Goal: Task Accomplishment & Management: Complete application form

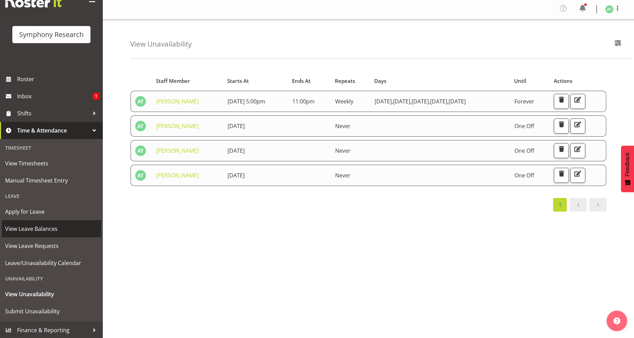
scroll to position [6, 0]
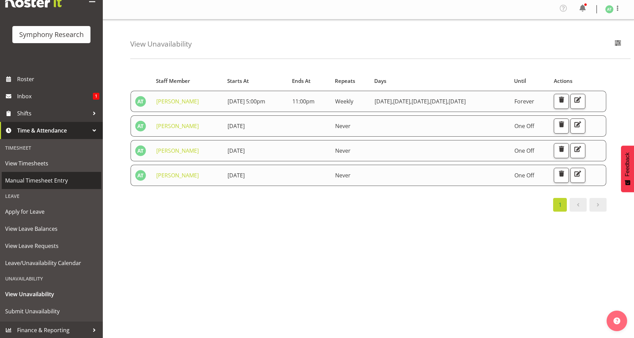
click at [51, 180] on span "Manual Timesheet Entry" at bounding box center [51, 180] width 92 height 10
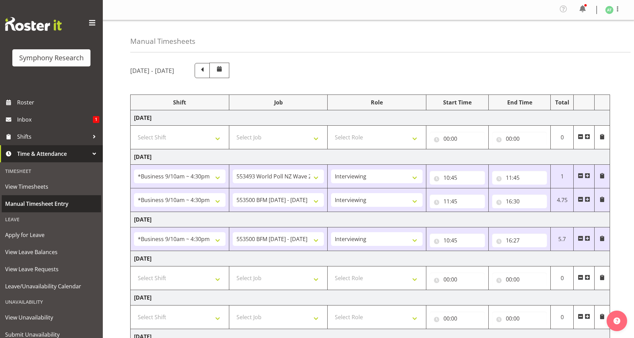
select select "26078"
select select "10527"
select select "47"
select select "26078"
select select "10242"
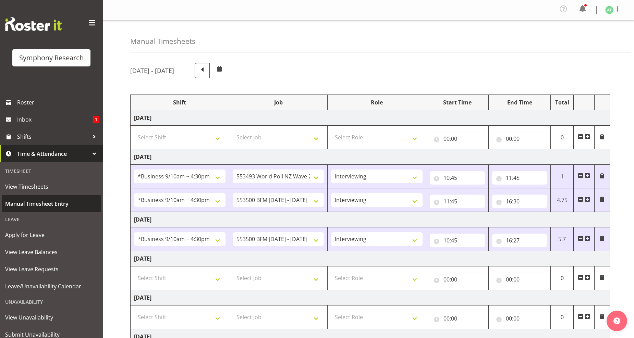
select select "47"
select select "26078"
select select "10242"
select select "47"
click at [216, 281] on select "Select Shift !!Weekend Residential (Roster IT Shift Label) *Business 9/10am ~ 4…" at bounding box center [179, 278] width 91 height 14
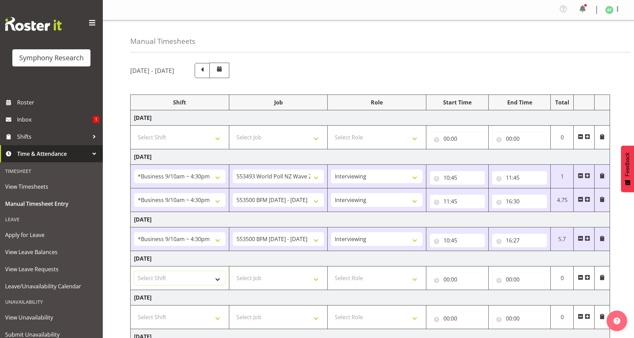
select select "26078"
click at [134, 272] on select "Select Shift !!Weekend Residential (Roster IT Shift Label) *Business 9/10am ~ 4…" at bounding box center [179, 278] width 91 height 14
click at [317, 283] on select "Select Job 550060 IF Admin 553492 World Poll Aus Wave 2 Main 2025 553493 World …" at bounding box center [278, 278] width 91 height 14
select select "10242"
click at [233, 272] on select "Select Job 550060 IF Admin 553492 World Poll Aus Wave 2 Main 2025 553493 World …" at bounding box center [278, 278] width 91 height 14
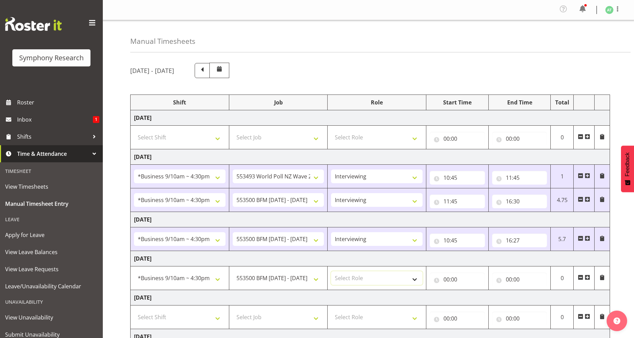
drag, startPoint x: 417, startPoint y: 282, endPoint x: 399, endPoint y: 285, distance: 18.1
click at [417, 282] on select "Select Role Briefing Interviewing" at bounding box center [376, 278] width 91 height 14
select select "297"
click at [331, 272] on select "Select Role Briefing Interviewing" at bounding box center [376, 278] width 91 height 14
click at [449, 280] on input "00:00" at bounding box center [457, 280] width 55 height 14
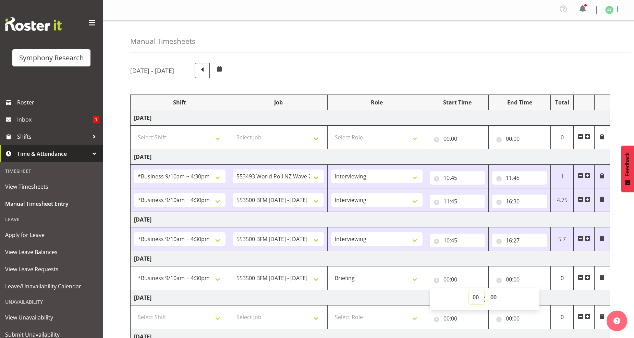
click at [475, 297] on select "00 01 02 03 04 05 06 07 08 09 10 11 12 13 14 15 16 17 18 19 20 21 22 23" at bounding box center [476, 297] width 15 height 14
select select "10"
click at [469, 291] on select "00 01 02 03 04 05 06 07 08 09 10 11 12 13 14 15 16 17 18 19 20 21 22 23" at bounding box center [476, 297] width 15 height 14
type input "10:00"
click at [493, 299] on select "00 01 02 03 04 05 06 07 08 09 10 11 12 13 14 15 16 17 18 19 20 21 22 23 24 25 2…" at bounding box center [493, 297] width 15 height 14
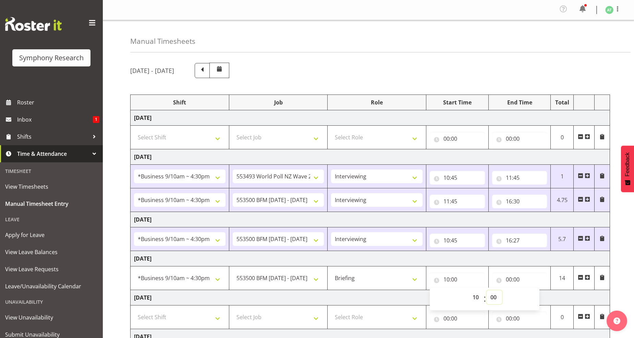
select select "30"
click at [486, 291] on select "00 01 02 03 04 05 06 07 08 09 10 11 12 13 14 15 16 17 18 19 20 21 22 23 24 25 2…" at bounding box center [493, 297] width 15 height 14
type input "10:30"
click at [513, 280] on input "00:00" at bounding box center [519, 280] width 55 height 14
drag, startPoint x: 538, startPoint y: 297, endPoint x: 522, endPoint y: 293, distance: 17.1
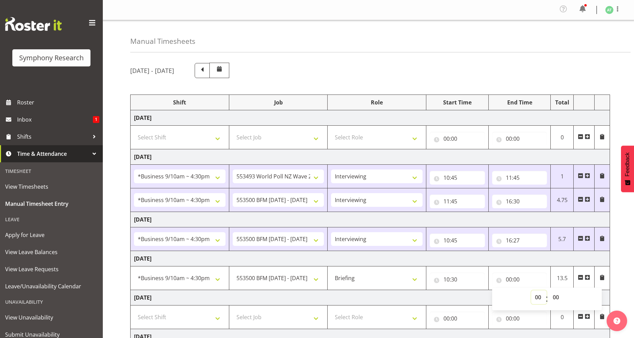
click at [538, 297] on select "00 01 02 03 04 05 06 07 08 09 10 11 12 13 14 15 16 17 18 19 20 21 22 23" at bounding box center [538, 297] width 15 height 14
select select "10"
click at [531, 291] on select "00 01 02 03 04 05 06 07 08 09 10 11 12 13 14 15 16 17 18 19 20 21 22 23" at bounding box center [538, 297] width 15 height 14
type input "10:00"
click at [554, 300] on select "00 01 02 03 04 05 06 07 08 09 10 11 12 13 14 15 16 17 18 19 20 21 22 23 24 25 2…" at bounding box center [556, 297] width 15 height 14
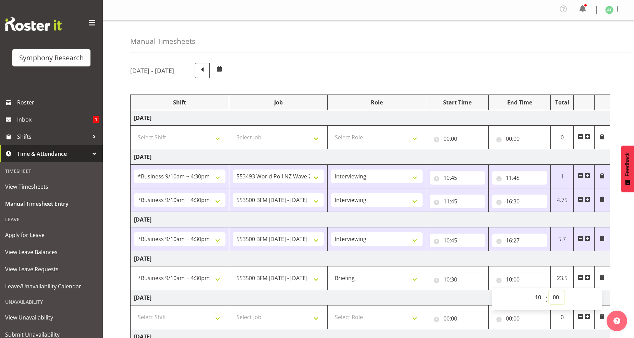
click at [555, 299] on select "00 01 02 03 04 05 06 07 08 09 10 11 12 13 14 15 16 17 18 19 20 21 22 23 24 25 2…" at bounding box center [556, 297] width 15 height 14
click at [553, 299] on select "00 01 02 03 04 05 06 07 08 09 10 11 12 13 14 15 16 17 18 19 20 21 22 23 24 25 2…" at bounding box center [556, 297] width 15 height 14
select select "35"
click at [549, 291] on select "00 01 02 03 04 05 06 07 08 09 10 11 12 13 14 15 16 17 18 19 20 21 22 23 24 25 2…" at bounding box center [556, 297] width 15 height 14
type input "10:35"
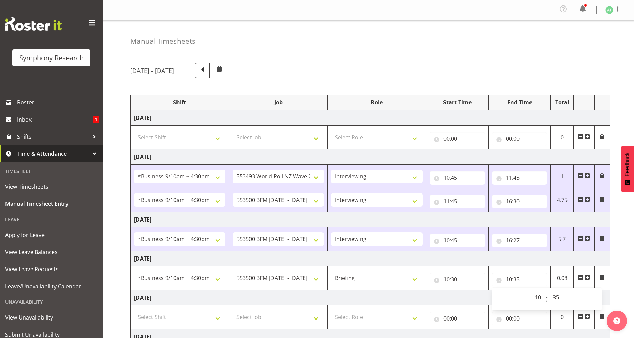
click at [586, 280] on span at bounding box center [586, 277] width 5 height 5
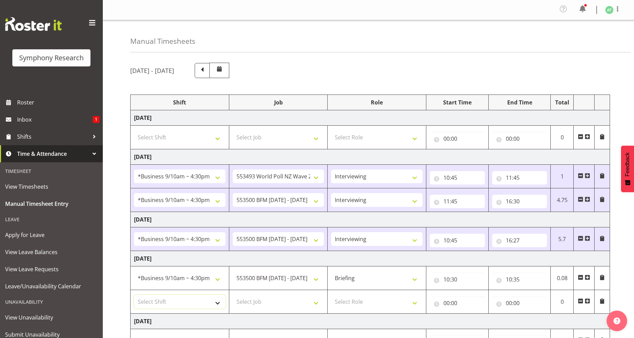
click at [218, 304] on select "Select Shift !!Weekend Residential (Roster IT Shift Label) *Business 9/10am ~ 4…" at bounding box center [179, 302] width 91 height 14
select select "26078"
click at [134, 296] on select "Select Shift !!Weekend Residential (Roster IT Shift Label) *Business 9/10am ~ 4…" at bounding box center [179, 302] width 91 height 14
click at [314, 303] on select "Select Job 550060 IF Admin 553492 World Poll Aus Wave 2 Main 2025 553493 World …" at bounding box center [278, 302] width 91 height 14
select select "10242"
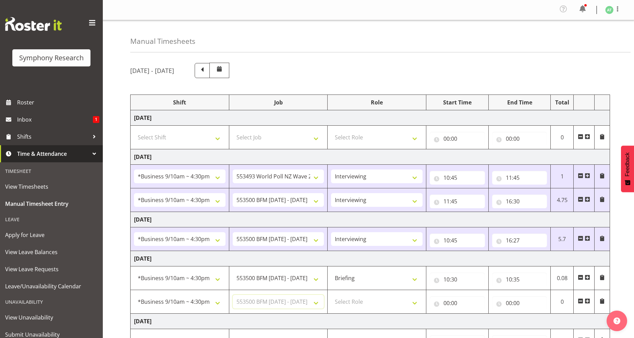
click at [233, 296] on select "Select Job 550060 IF Admin 553492 World Poll Aus Wave 2 Main 2025 553493 World …" at bounding box center [278, 302] width 91 height 14
click at [413, 305] on select "Select Role Briefing Interviewing" at bounding box center [376, 302] width 91 height 14
select select "47"
click at [331, 296] on select "Select Role Briefing Interviewing" at bounding box center [376, 302] width 91 height 14
click at [450, 305] on input "00:00" at bounding box center [457, 303] width 55 height 14
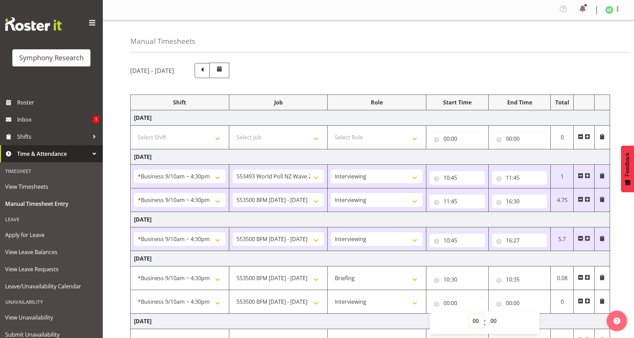
click at [476, 320] on select "00 01 02 03 04 05 06 07 08 09 10 11 12 13 14 15 16 17 18 19 20 21 22 23" at bounding box center [476, 321] width 15 height 14
select select "10"
click at [469, 315] on select "00 01 02 03 04 05 06 07 08 09 10 11 12 13 14 15 16 17 18 19 20 21 22 23" at bounding box center [476, 321] width 15 height 14
type input "10:00"
drag, startPoint x: 495, startPoint y: 321, endPoint x: 480, endPoint y: 297, distance: 28.0
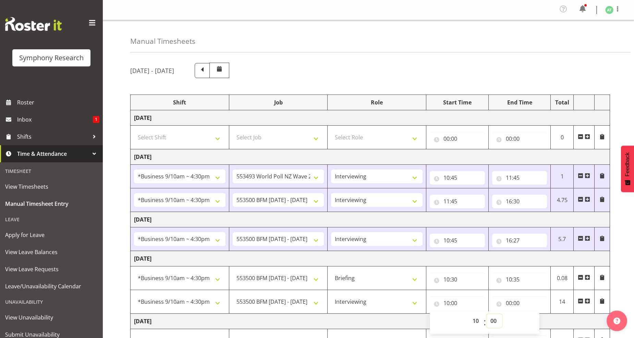
click at [494, 321] on select "00 01 02 03 04 05 06 07 08 09 10 11 12 13 14 15 16 17 18 19 20 21 22 23 24 25 2…" at bounding box center [493, 321] width 15 height 14
select select "35"
click at [486, 315] on select "00 01 02 03 04 05 06 07 08 09 10 11 12 13 14 15 16 17 18 19 20 21 22 23 24 25 2…" at bounding box center [493, 321] width 15 height 14
type input "10:35"
click at [513, 301] on input "00:00" at bounding box center [519, 303] width 55 height 14
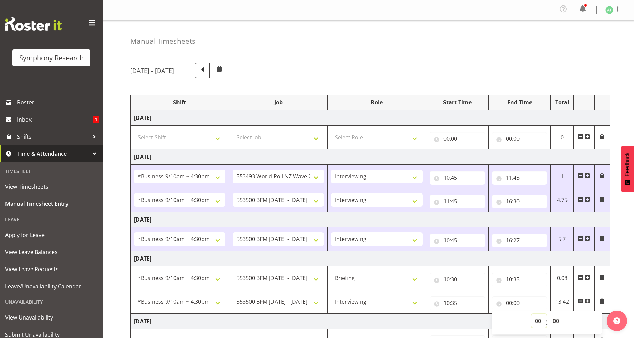
click at [538, 324] on select "00 01 02 03 04 05 06 07 08 09 10 11 12 13 14 15 16 17 18 19 20 21 22 23" at bounding box center [538, 321] width 15 height 14
select select "16"
click at [531, 315] on select "00 01 02 03 04 05 06 07 08 09 10 11 12 13 14 15 16 17 18 19 20 21 22 23" at bounding box center [538, 321] width 15 height 14
type input "16:00"
click at [556, 323] on select "00 01 02 03 04 05 06 07 08 09 10 11 12 13 14 15 16 17 18 19 20 21 22 23 24 25 2…" at bounding box center [556, 321] width 15 height 14
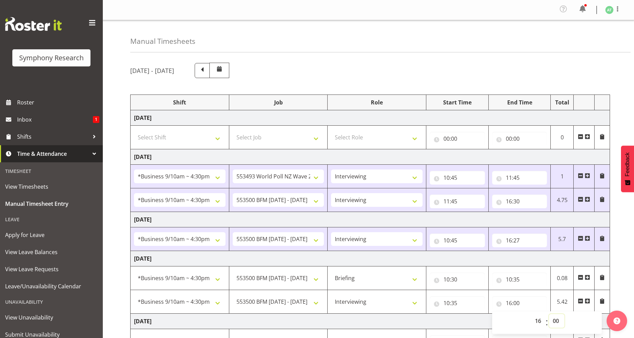
select select "30"
click at [549, 315] on select "00 01 02 03 04 05 06 07 08 09 10 11 12 13 14 15 16 17 18 19 20 21 22 23 24 25 2…" at bounding box center [556, 321] width 15 height 14
type input "16:30"
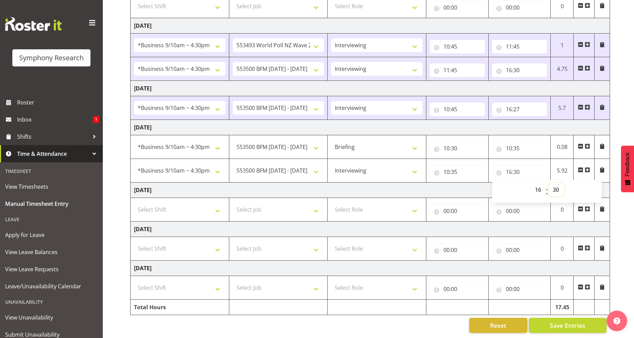
scroll to position [138, 0]
click at [576, 321] on span "Save Entries" at bounding box center [567, 325] width 36 height 9
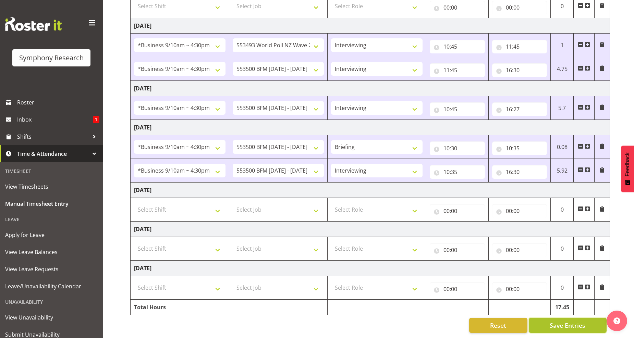
click at [565, 321] on span "Save Entries" at bounding box center [567, 325] width 36 height 9
click at [568, 321] on span "Save Entries" at bounding box center [567, 325] width 36 height 9
click at [562, 321] on span "Save Entries" at bounding box center [567, 325] width 36 height 9
click at [565, 321] on span "Save Entries" at bounding box center [567, 325] width 36 height 9
click at [567, 321] on span "Save Entries" at bounding box center [567, 325] width 36 height 9
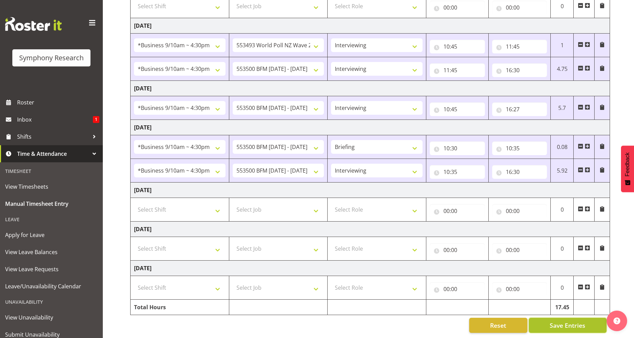
click at [569, 321] on span "Save Entries" at bounding box center [567, 325] width 36 height 9
